Goal: Transaction & Acquisition: Purchase product/service

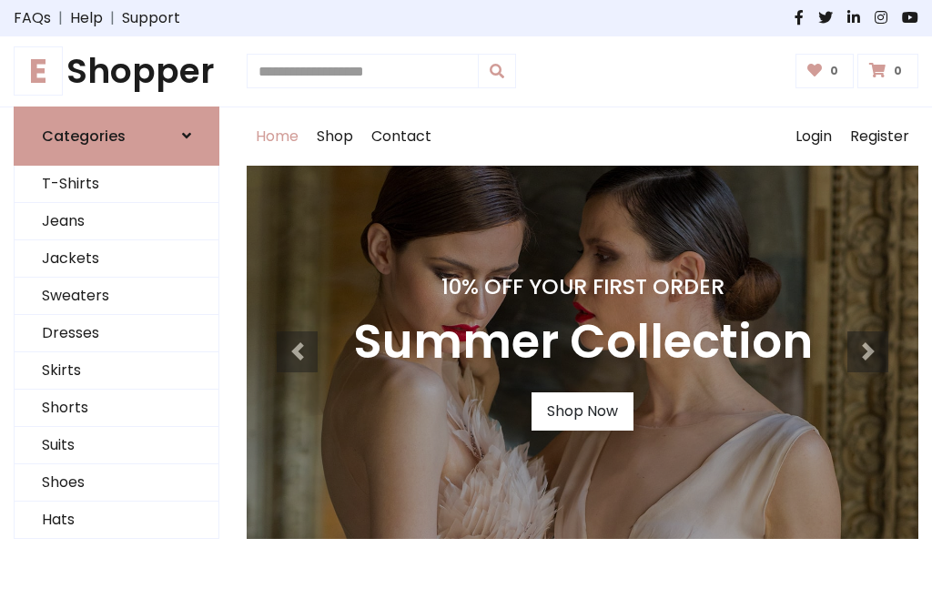
click at [466, 299] on h4 "10% Off Your First Order" at bounding box center [582, 286] width 459 height 25
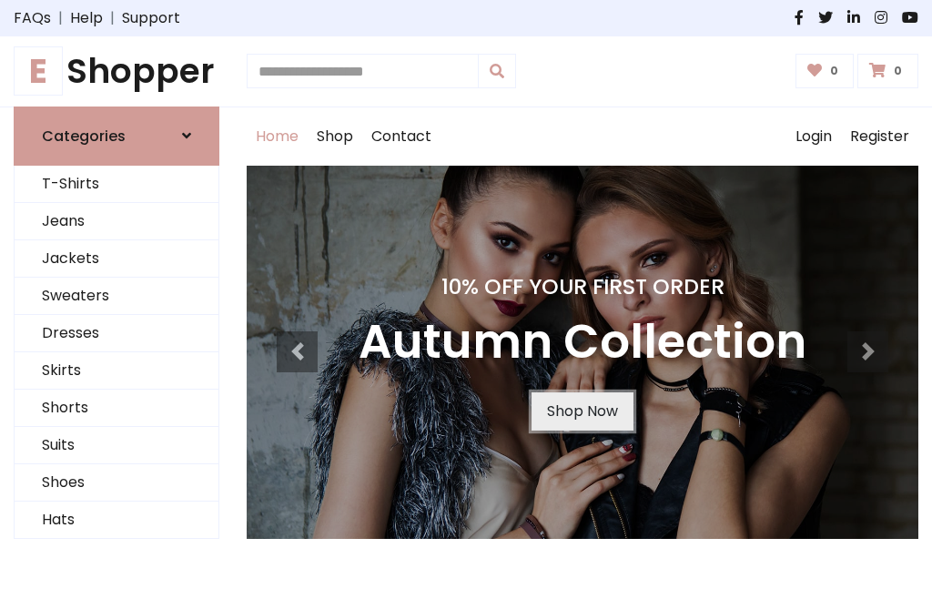
click at [581, 410] on link "Shop Now" at bounding box center [582, 411] width 102 height 38
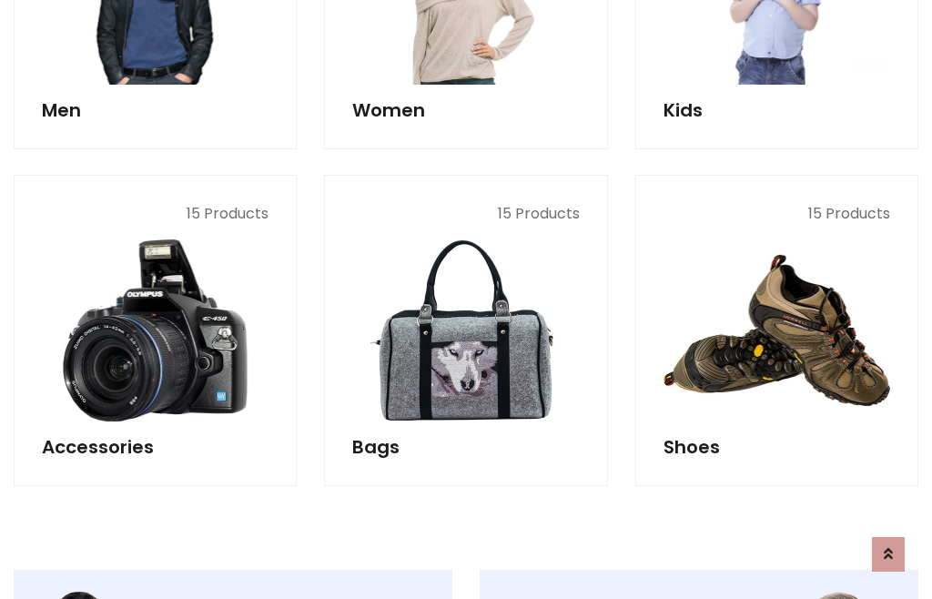
scroll to position [1814, 0]
